Goal: Task Accomplishment & Management: Manage account settings

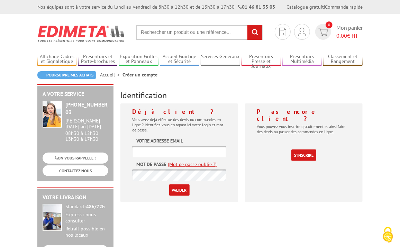
click at [203, 149] on input "text" at bounding box center [179, 151] width 94 height 11
type input "saint-antoine.i@agilis-engineering.com"
click at [169, 185] on input "Valider" at bounding box center [179, 190] width 20 height 11
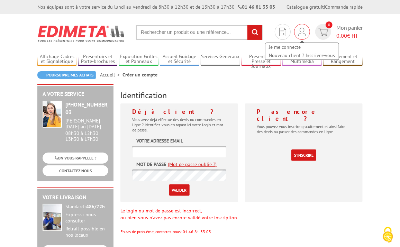
click at [303, 31] on img at bounding box center [303, 32] width 8 height 8
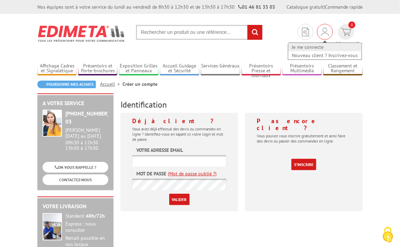
click at [289, 49] on link "Je me connecte" at bounding box center [325, 47] width 73 height 8
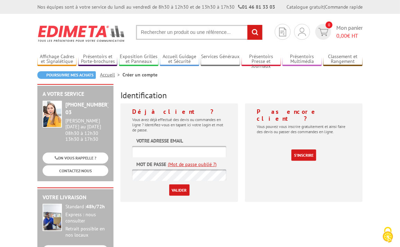
click at [177, 154] on input "text" at bounding box center [179, 151] width 94 height 11
type input "[EMAIL_ADDRESS][DOMAIN_NAME]"
click at [177, 189] on input "Valider" at bounding box center [179, 190] width 20 height 11
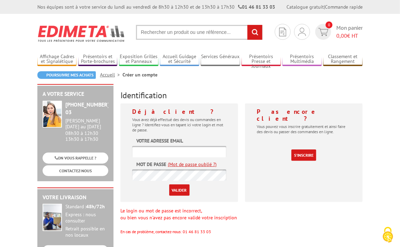
click at [161, 149] on input "text" at bounding box center [179, 151] width 94 height 11
type input "saint-antoine.i@agilis-engineering.com"
click at [169, 185] on input "Valider" at bounding box center [179, 190] width 20 height 11
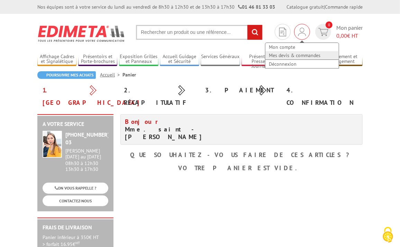
click at [297, 54] on link "Mes devis & commandes" at bounding box center [302, 55] width 73 height 8
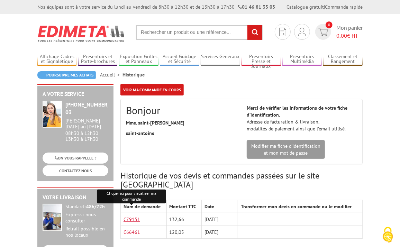
click at [130, 216] on link "C79151" at bounding box center [132, 219] width 17 height 6
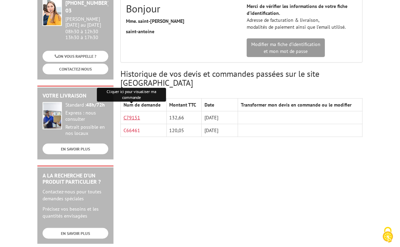
scroll to position [104, 0]
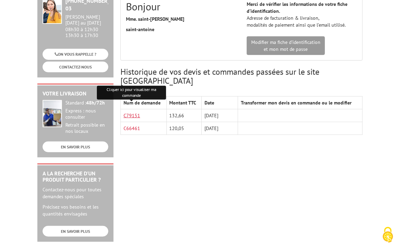
click at [134, 113] on link "C79151" at bounding box center [132, 116] width 17 height 6
click at [137, 113] on link "C79151" at bounding box center [132, 116] width 17 height 6
